Goal: Task Accomplishment & Management: Manage account settings

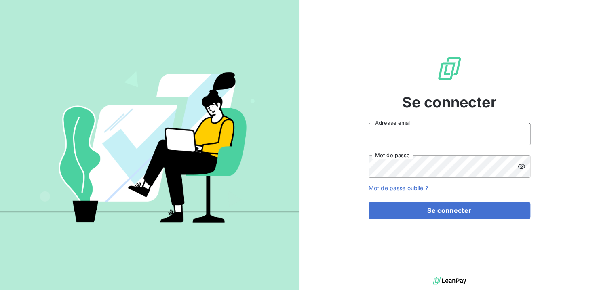
click at [394, 133] on input "Adresse email" at bounding box center [450, 134] width 162 height 23
type input "[EMAIL_ADDRESS][DOMAIN_NAME]"
click at [369, 202] on button "Se connecter" at bounding box center [450, 210] width 162 height 17
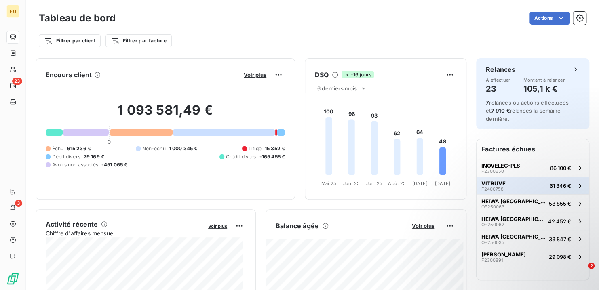
click at [485, 184] on span "VITRUVE" at bounding box center [494, 183] width 24 height 6
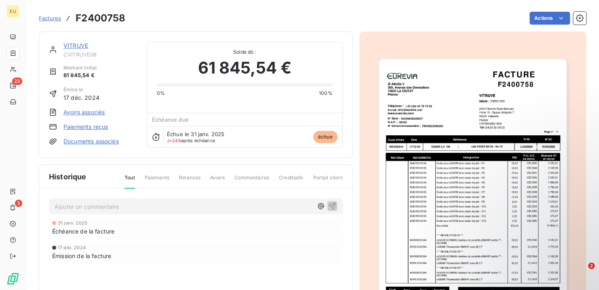
click at [73, 44] on link "VITRUVE" at bounding box center [76, 45] width 25 height 7
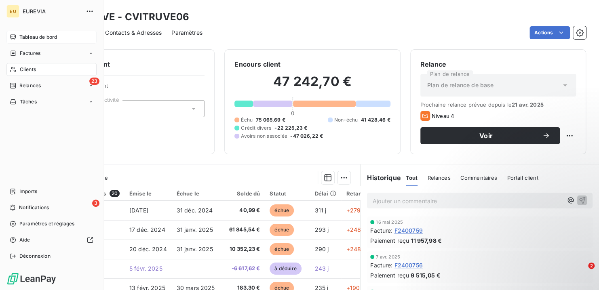
click at [29, 36] on span "Tableau de bord" at bounding box center [38, 37] width 38 height 7
